Goal: Complete application form

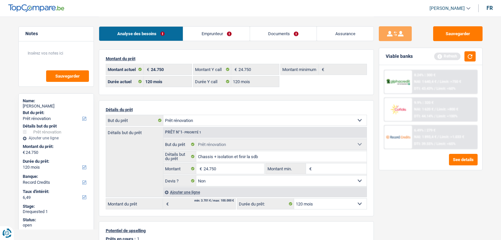
select select "renovation"
select select "120"
select select "record credits"
select select "120"
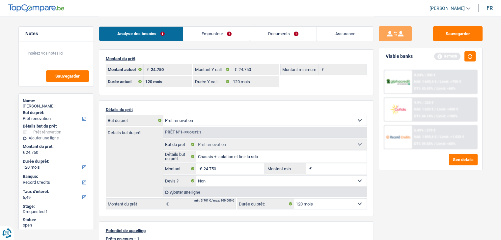
select select "120"
select select "renovation"
select select "false"
select select "120"
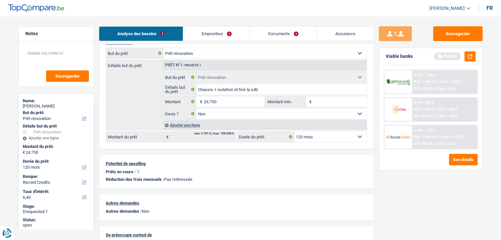
scroll to position [67, 0]
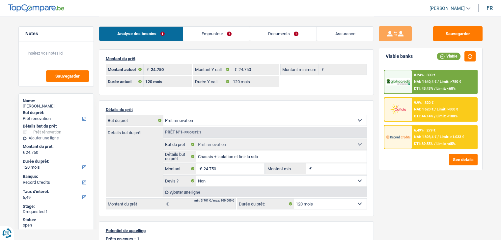
select select "renovation"
select select "120"
select select "record credits"
select select "120"
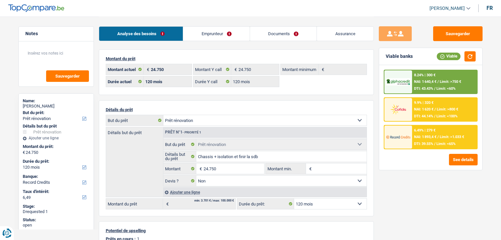
select select "120"
select select "renovation"
select select "false"
select select "120"
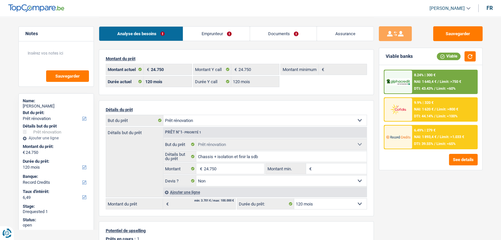
scroll to position [45, 0]
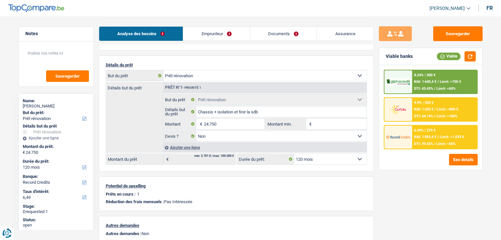
click at [374, 62] on div "Sauvegarder Viable banks Viable 8.24% | 300 € NAI: 1 640,4 € / Limit: >750 € DT…" at bounding box center [431, 128] width 114 height 204
click at [442, 203] on div "Sauvegarder Viable banks Viable 8.24% | 300 € NAI: 1 640,4 € / Limit: >750 € DT…" at bounding box center [431, 128] width 114 height 204
click at [233, 119] on input "24.750" at bounding box center [234, 124] width 60 height 11
click at [72, 54] on textarea at bounding box center [56, 56] width 66 height 20
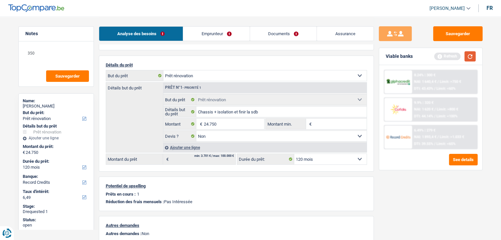
click at [469, 51] on button "button" at bounding box center [469, 56] width 11 height 10
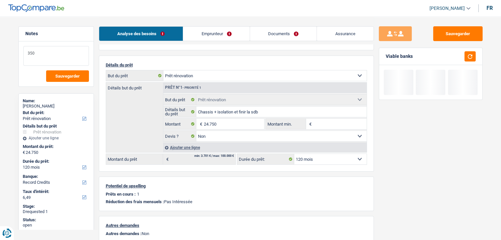
click at [59, 56] on textarea "350" at bounding box center [56, 56] width 66 height 20
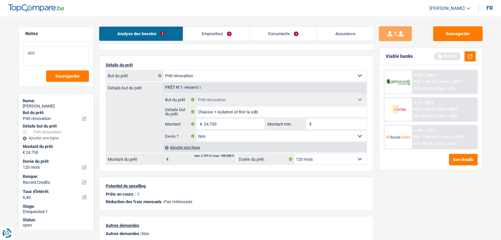
type textarea "400"
click at [212, 38] on link "Emprunteur" at bounding box center [216, 34] width 67 height 14
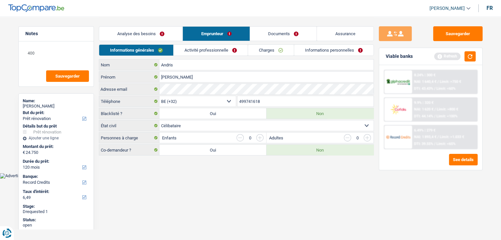
scroll to position [0, 0]
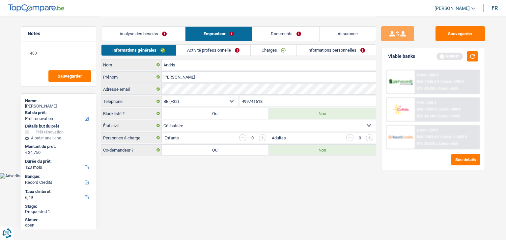
click at [225, 168] on main "Notes 400 Sauvegarder Name: [PERSON_NAME] But du prêt: Confort maison: meubles,…" at bounding box center [253, 86] width 506 height 173
click at [216, 51] on link "Activité professionnelle" at bounding box center [213, 50] width 74 height 11
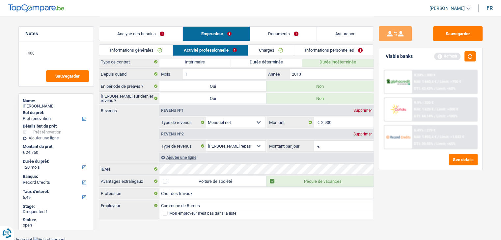
scroll to position [15, 0]
click at [265, 51] on link "Charges" at bounding box center [271, 50] width 46 height 11
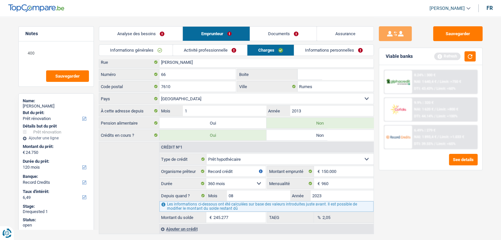
scroll to position [0, 0]
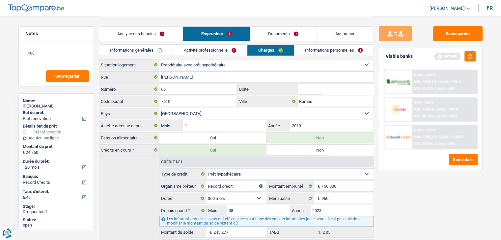
click at [316, 52] on link "Informations personnelles" at bounding box center [333, 50] width 79 height 11
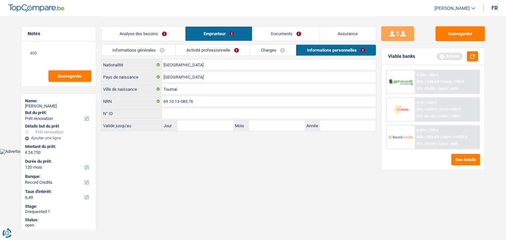
click at [157, 34] on link "Analyse des besoins" at bounding box center [143, 34] width 84 height 14
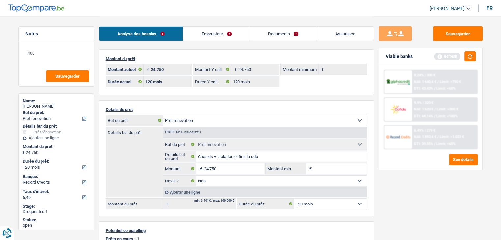
click at [244, 48] on div "Analyse des besoins Emprunteur Documents Assurance Montant du prêt 24.750 € Mon…" at bounding box center [236, 183] width 275 height 334
click at [469, 54] on button "button" at bounding box center [469, 56] width 11 height 10
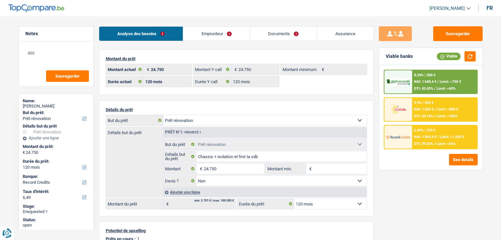
click at [206, 37] on link "Emprunteur" at bounding box center [216, 34] width 67 height 14
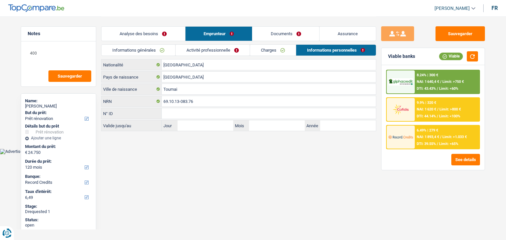
click at [206, 55] on link "Activité professionnelle" at bounding box center [213, 50] width 74 height 11
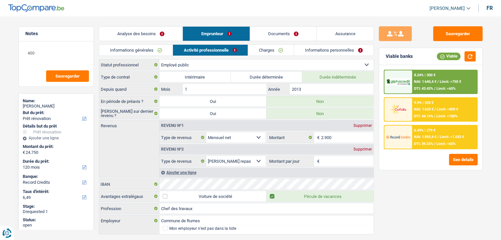
click at [166, 29] on link "Analyse des besoins" at bounding box center [141, 34] width 84 height 14
